Goal: Information Seeking & Learning: Learn about a topic

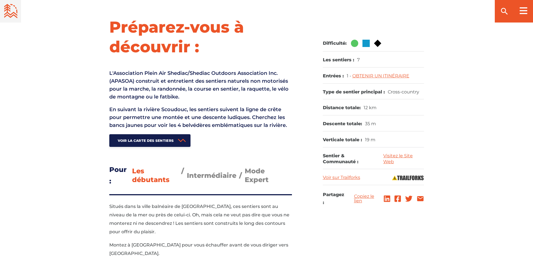
scroll to position [225, 0]
click at [208, 174] on span "Intermédiaire" at bounding box center [211, 175] width 49 height 8
click at [187, 170] on input "Intermédiaire" at bounding box center [187, 170] width 0 height 0
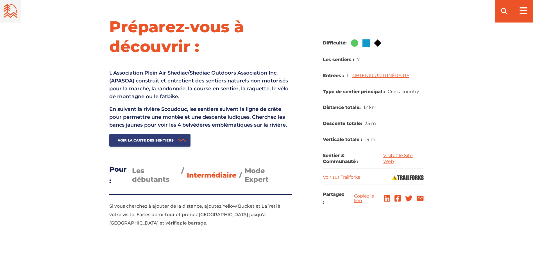
click at [160, 140] on span "Voir la carte des sentiers" at bounding box center [146, 140] width 56 height 4
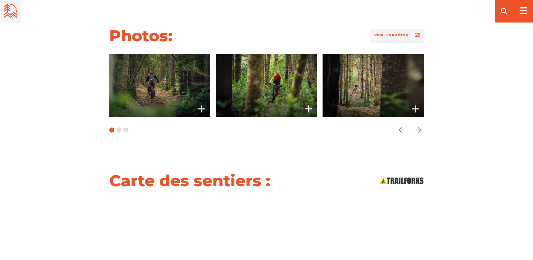
scroll to position [444, 0]
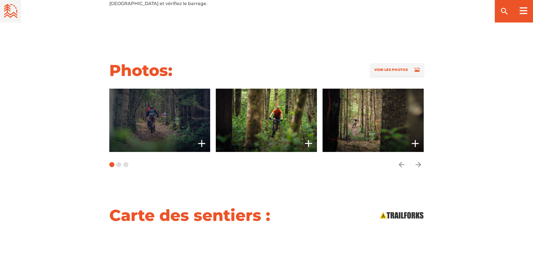
click at [155, 103] on span at bounding box center [159, 119] width 101 height 63
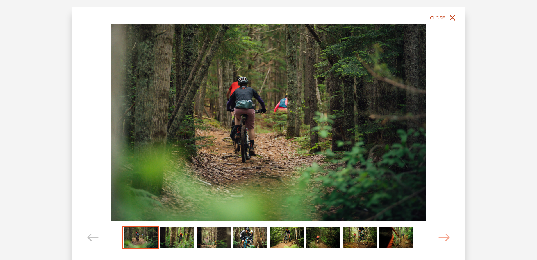
click at [453, 18] on icon "close" at bounding box center [453, 18] width 6 height 6
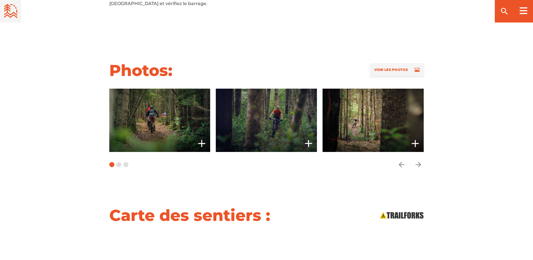
click at [282, 115] on span at bounding box center [266, 119] width 101 height 63
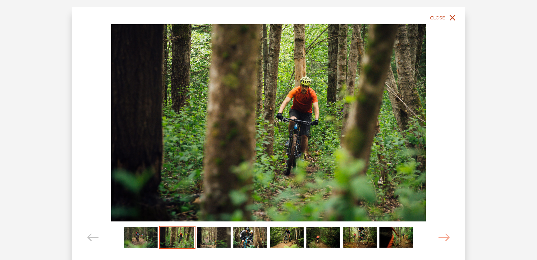
click at [435, 15] on span "Close" at bounding box center [437, 17] width 15 height 5
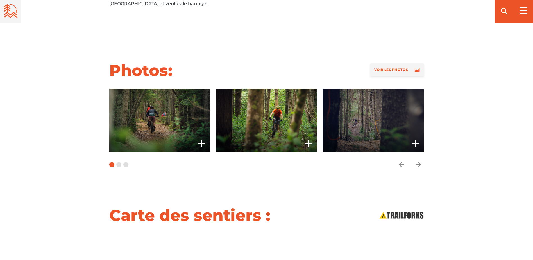
click at [374, 114] on span at bounding box center [372, 119] width 101 height 63
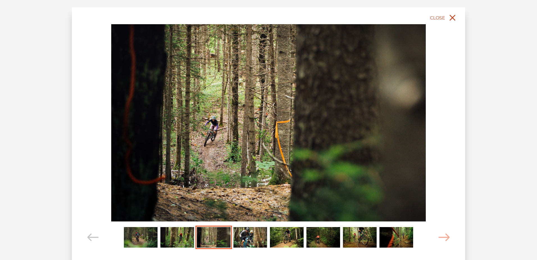
click at [432, 16] on span "Close" at bounding box center [437, 17] width 15 height 5
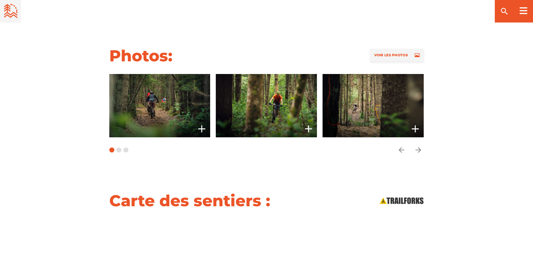
scroll to position [472, 0]
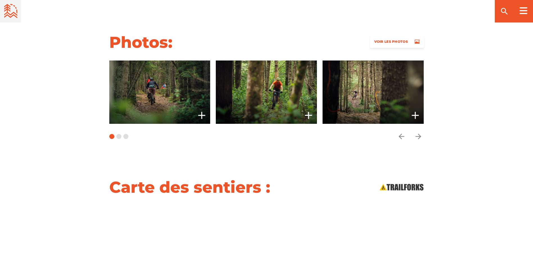
click at [389, 39] on span "Voir les photos" at bounding box center [390, 41] width 33 height 4
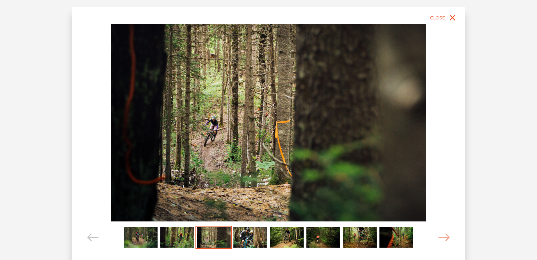
click at [210, 141] on img at bounding box center [268, 122] width 315 height 197
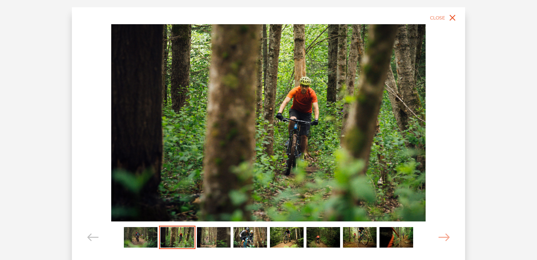
drag, startPoint x: 417, startPoint y: 98, endPoint x: 413, endPoint y: 92, distance: 7.6
click at [417, 96] on img at bounding box center [268, 122] width 315 height 197
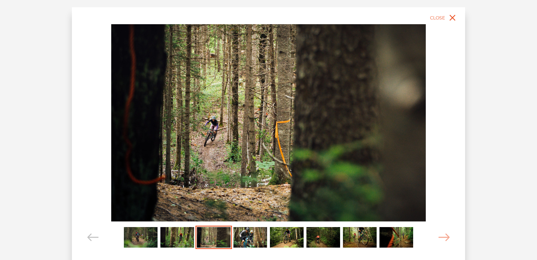
click at [408, 87] on img at bounding box center [268, 122] width 315 height 197
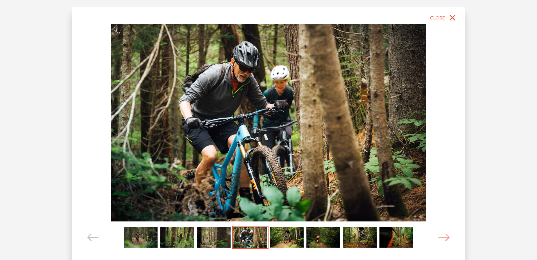
click at [408, 119] on img at bounding box center [268, 122] width 315 height 197
click at [380, 113] on img at bounding box center [268, 122] width 315 height 197
click at [452, 18] on icon "close" at bounding box center [453, 18] width 6 height 6
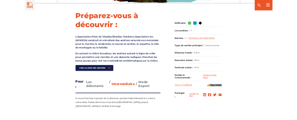
scroll to position [219, 0]
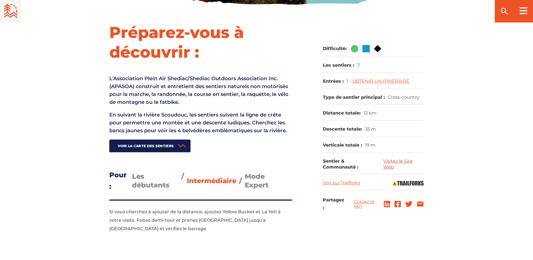
click at [386, 161] on link "Visitez le Site Web" at bounding box center [397, 163] width 29 height 11
